Goal: Task Accomplishment & Management: Manage account settings

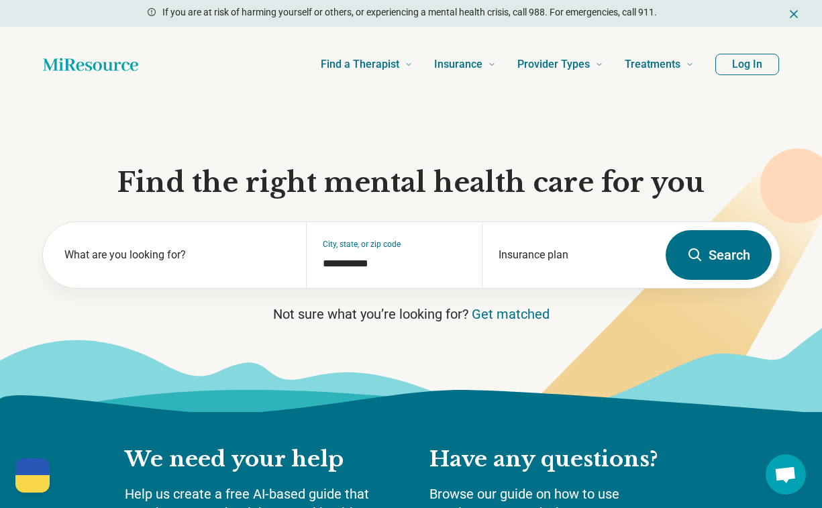
click at [753, 66] on button "Log In" at bounding box center [748, 64] width 64 height 21
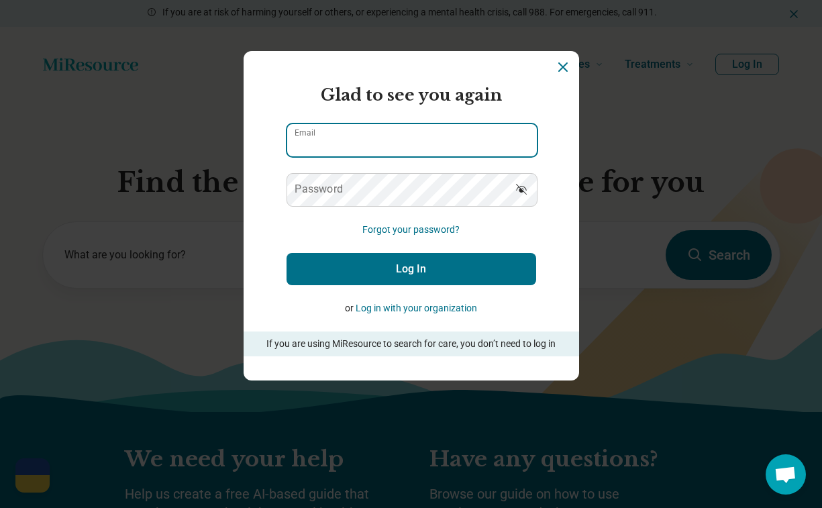
type input "**********"
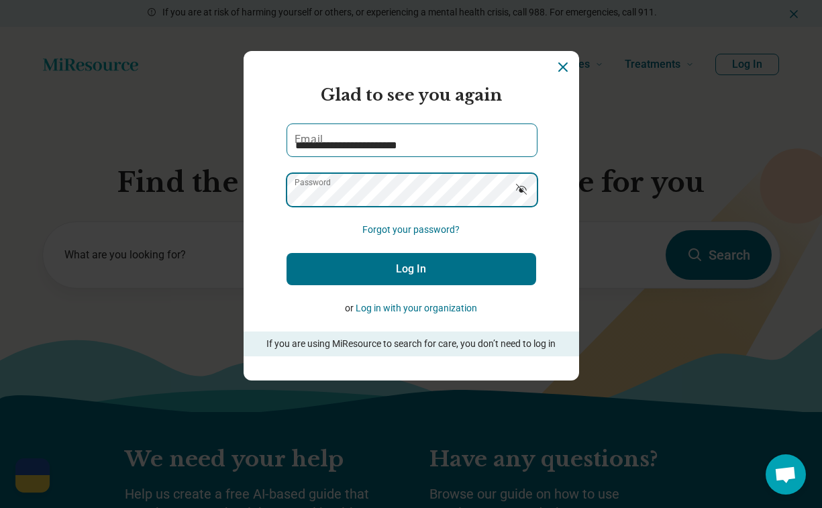
click at [411, 269] on button "Log In" at bounding box center [412, 269] width 250 height 32
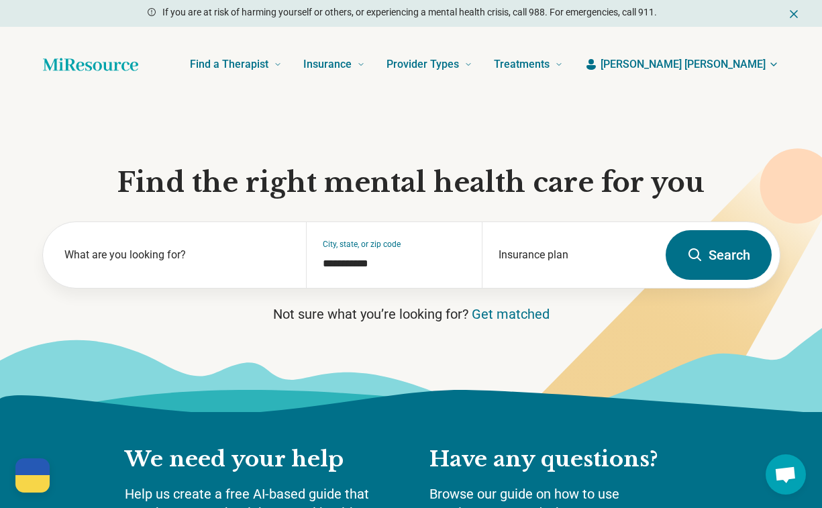
click at [773, 64] on icon "button" at bounding box center [773, 64] width 5 height 3
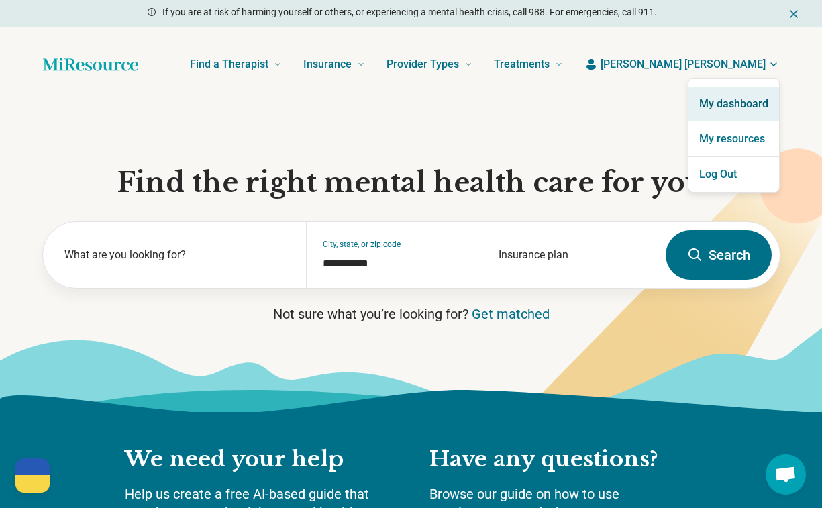
click at [738, 108] on link "My dashboard" at bounding box center [734, 104] width 91 height 35
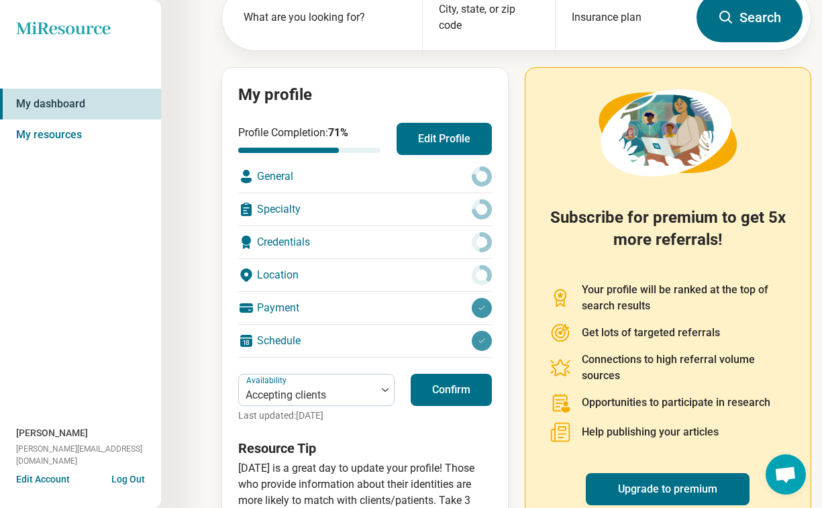
scroll to position [98, 0]
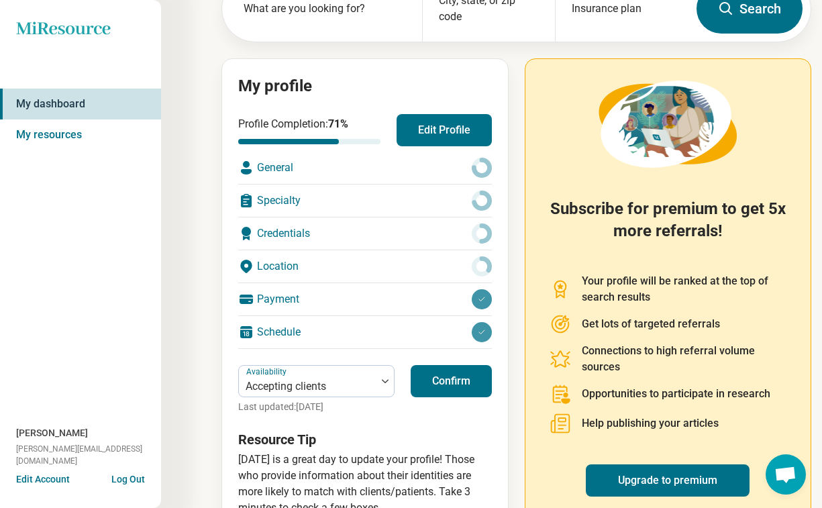
click at [389, 166] on div "General" at bounding box center [365, 168] width 254 height 32
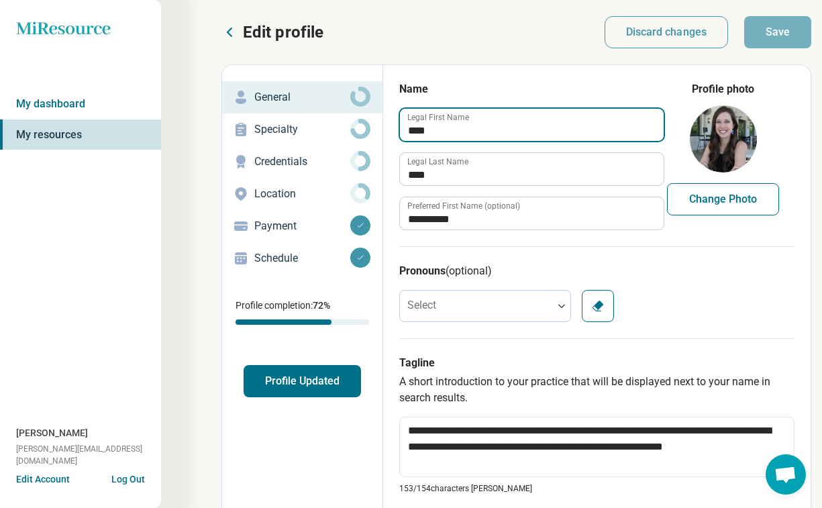
click at [466, 129] on input "****" at bounding box center [532, 125] width 264 height 32
type textarea "*"
type input "****"
type textarea "*"
type input "****"
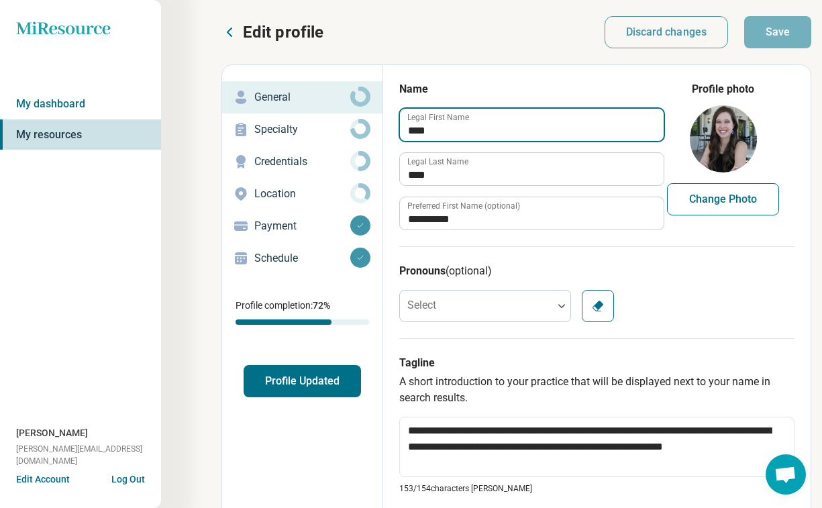
type textarea "*"
type input "**********"
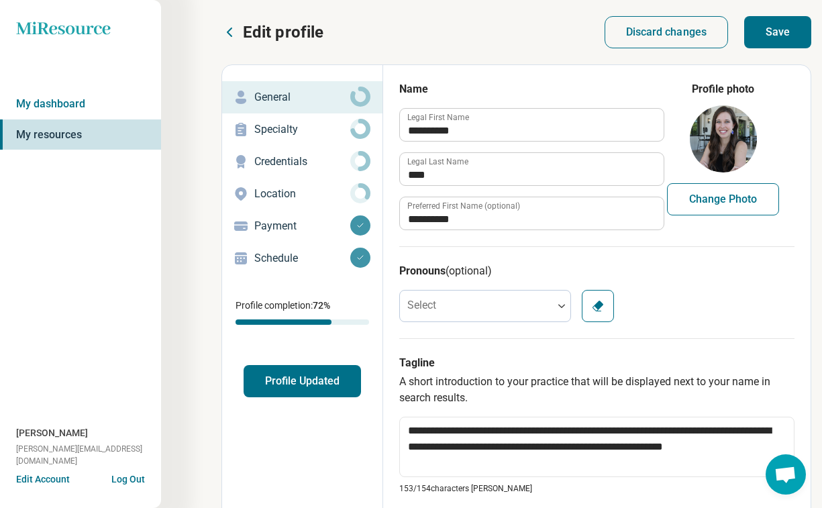
click at [777, 31] on button "Save" at bounding box center [777, 32] width 67 height 32
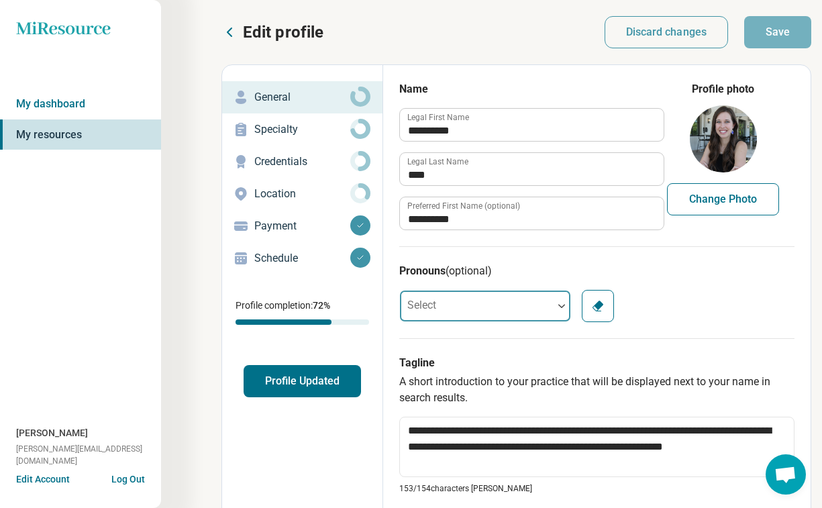
click at [555, 305] on div at bounding box center [561, 306] width 17 height 4
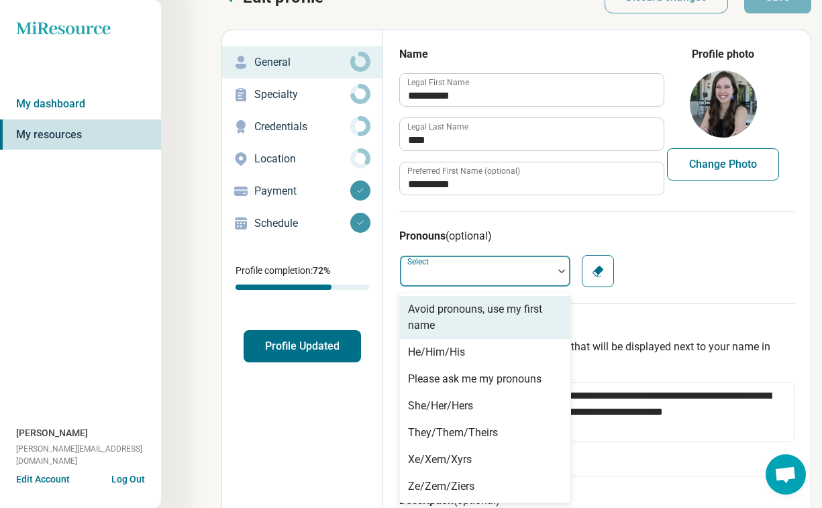
scroll to position [36, 0]
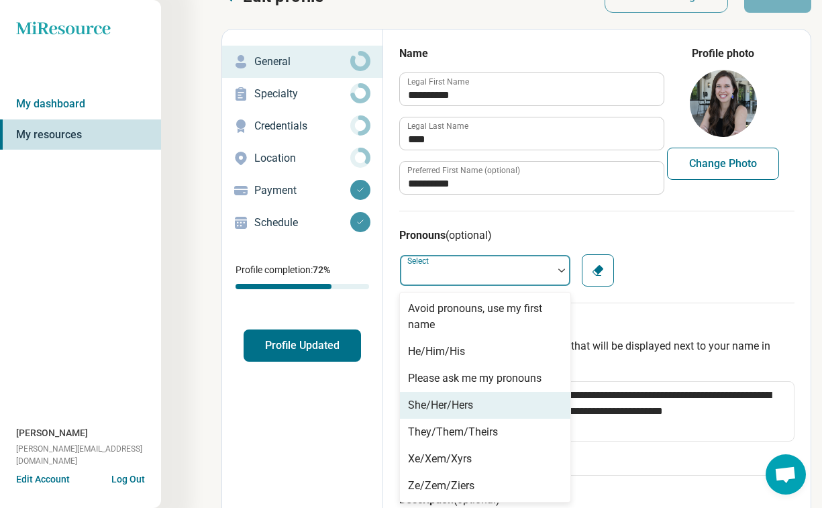
click at [513, 406] on div "She/Her/Hers" at bounding box center [485, 405] width 171 height 27
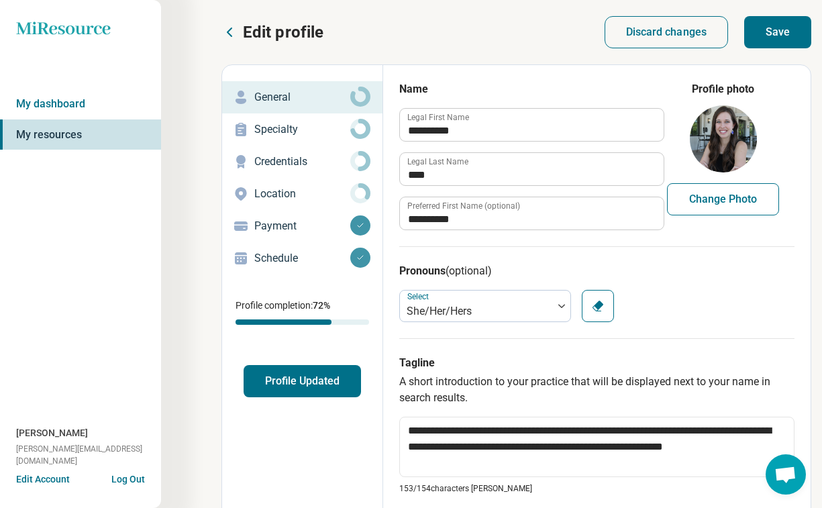
scroll to position [0, 0]
click at [540, 301] on div "She/Her/Hers" at bounding box center [476, 306] width 153 height 27
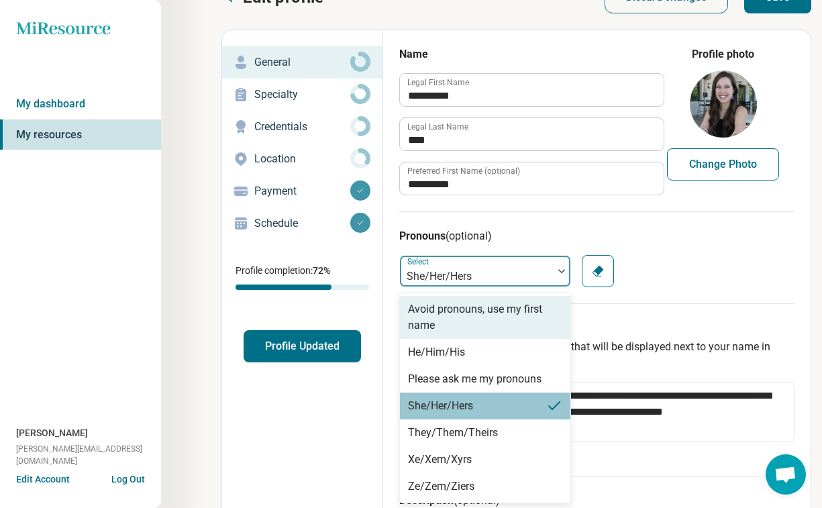
scroll to position [36, 0]
click at [605, 275] on button "Clear" at bounding box center [598, 270] width 32 height 32
type textarea "*"
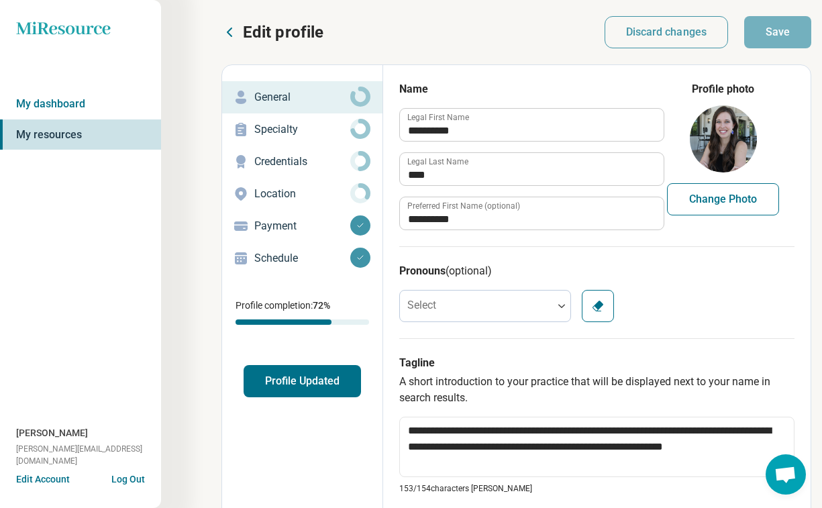
scroll to position [0, 0]
click at [334, 138] on div "Specialty" at bounding box center [302, 129] width 139 height 21
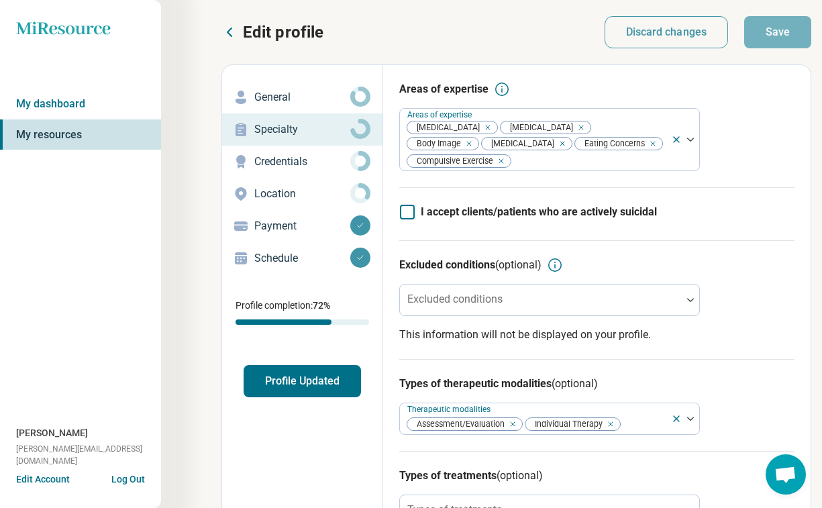
click at [301, 195] on p "Location" at bounding box center [302, 194] width 96 height 16
